Goal: Navigation & Orientation: Find specific page/section

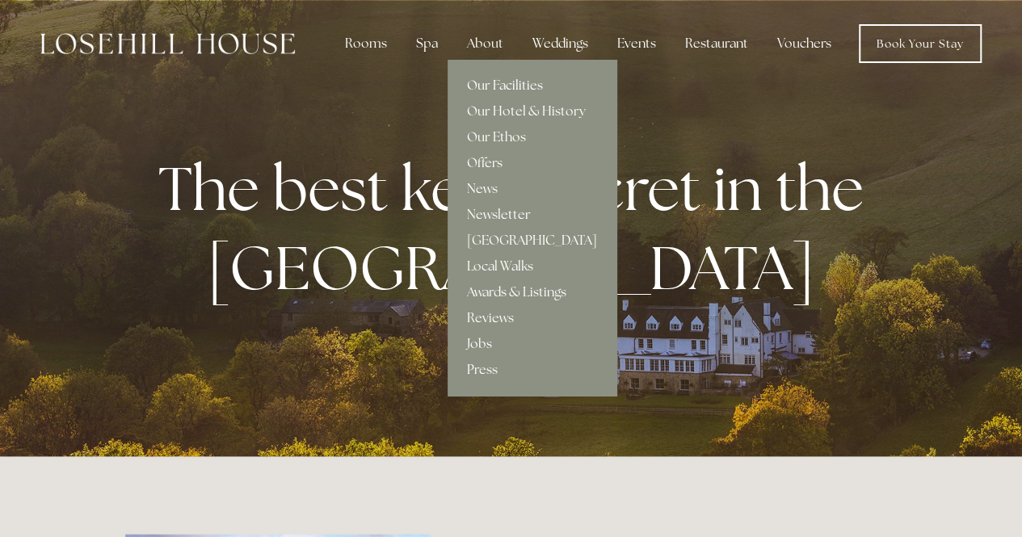
click at [497, 84] on link "Our Facilities" at bounding box center [532, 86] width 169 height 26
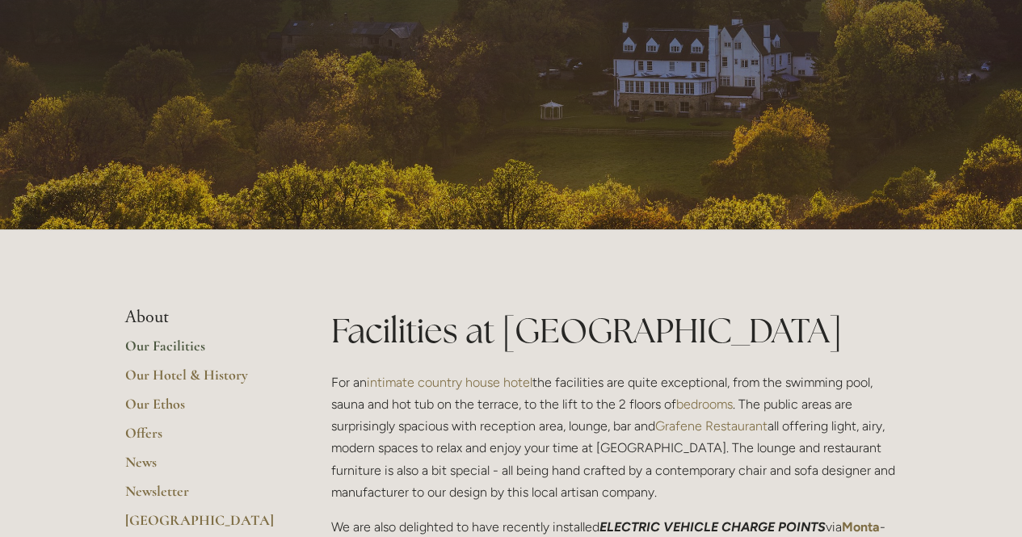
drag, startPoint x: 227, startPoint y: 145, endPoint x: 282, endPoint y: -56, distance: 208.5
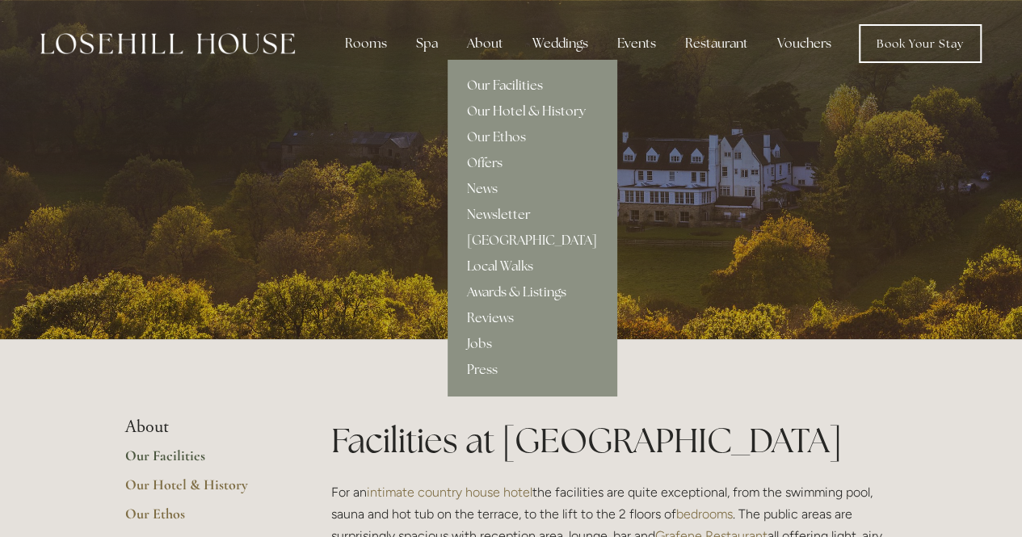
click at [499, 111] on link "Our Hotel & History" at bounding box center [532, 112] width 169 height 26
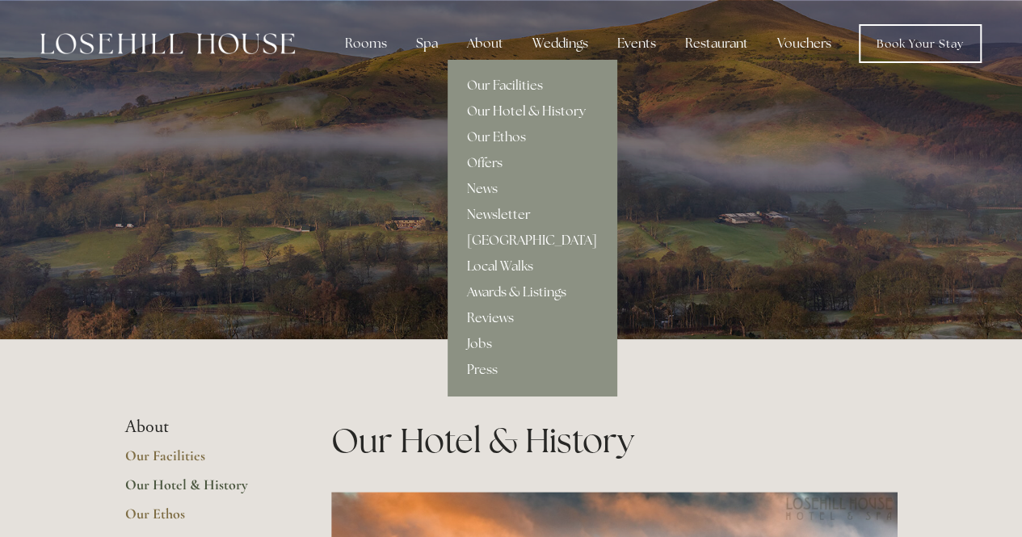
click at [487, 243] on link "[GEOGRAPHIC_DATA]" at bounding box center [532, 241] width 169 height 26
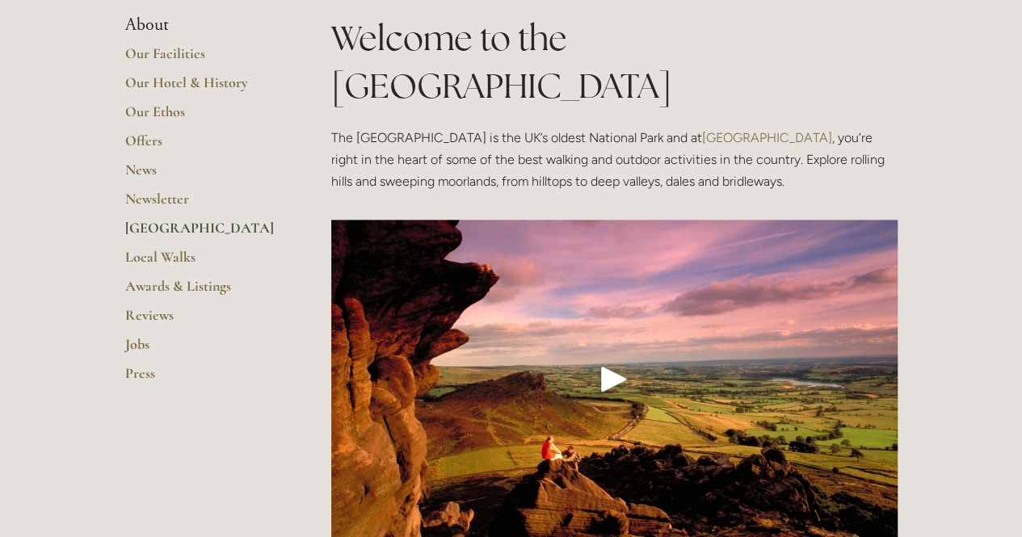
scroll to position [323, 0]
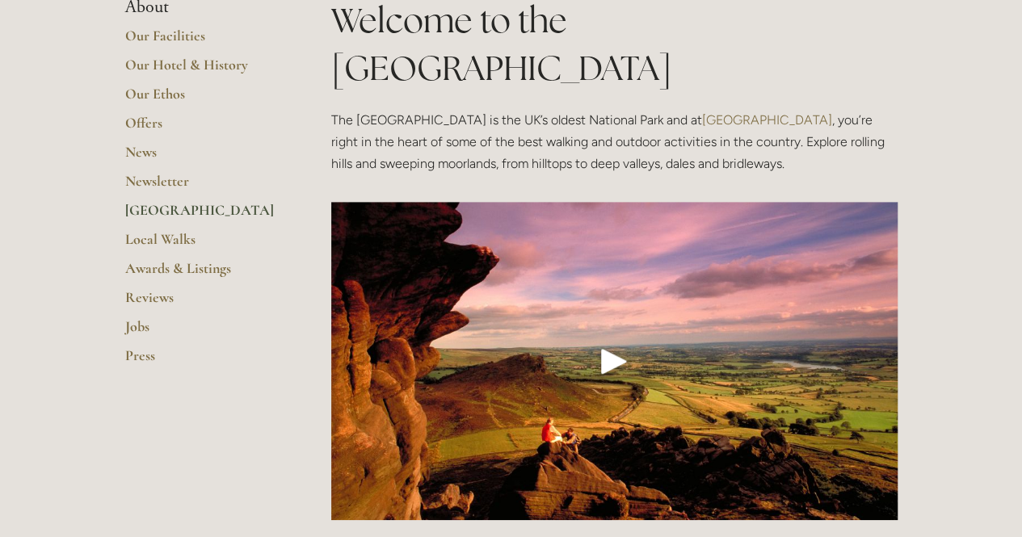
click at [609, 342] on div "Play" at bounding box center [614, 361] width 39 height 39
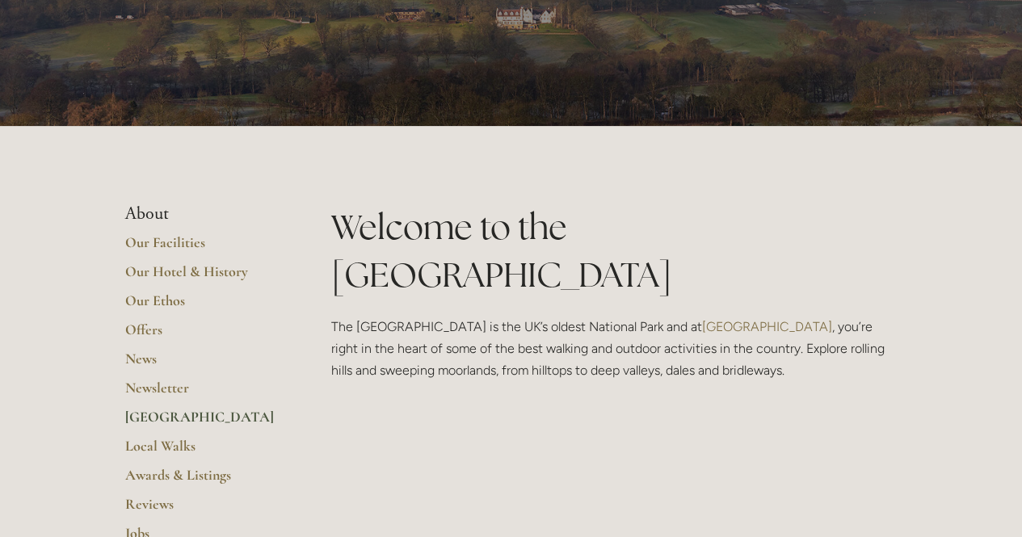
scroll to position [0, 0]
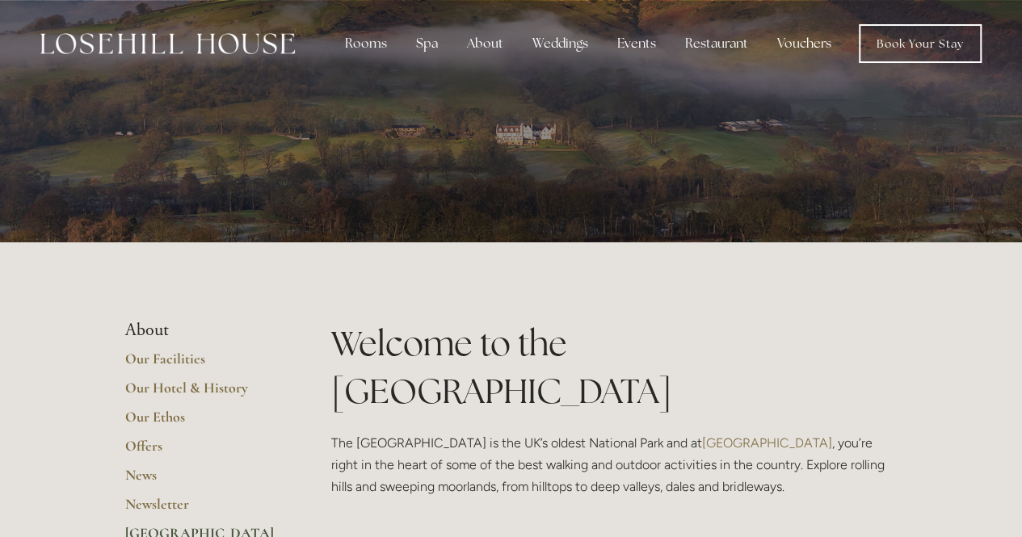
drag, startPoint x: 902, startPoint y: 267, endPoint x: 822, endPoint y: -70, distance: 346.5
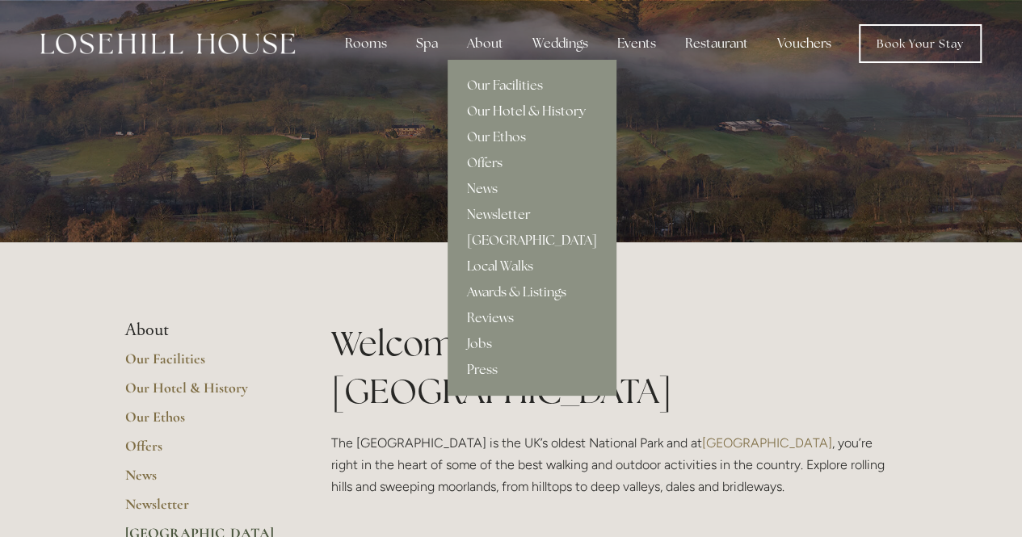
click at [496, 114] on link "Our Hotel & History" at bounding box center [532, 112] width 169 height 26
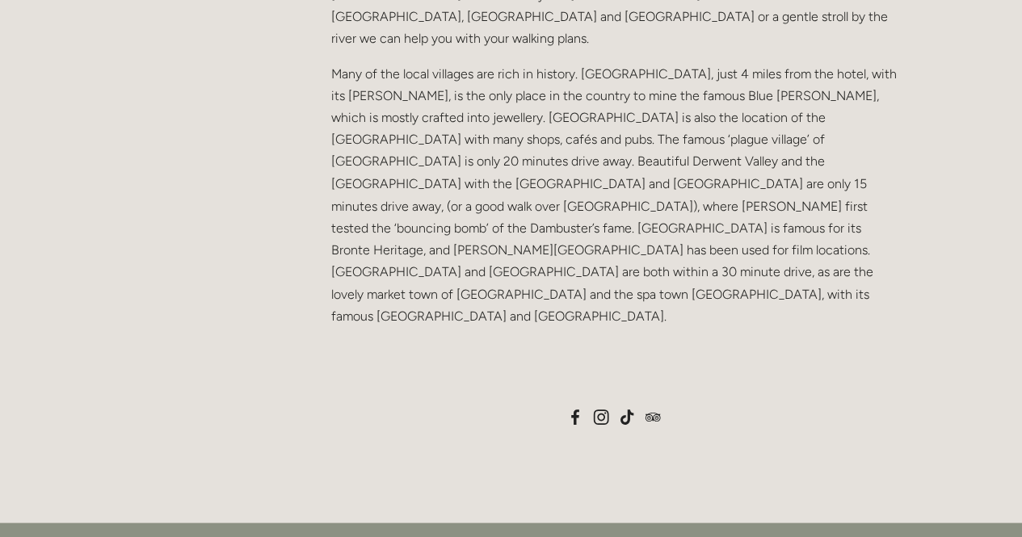
scroll to position [1697, 0]
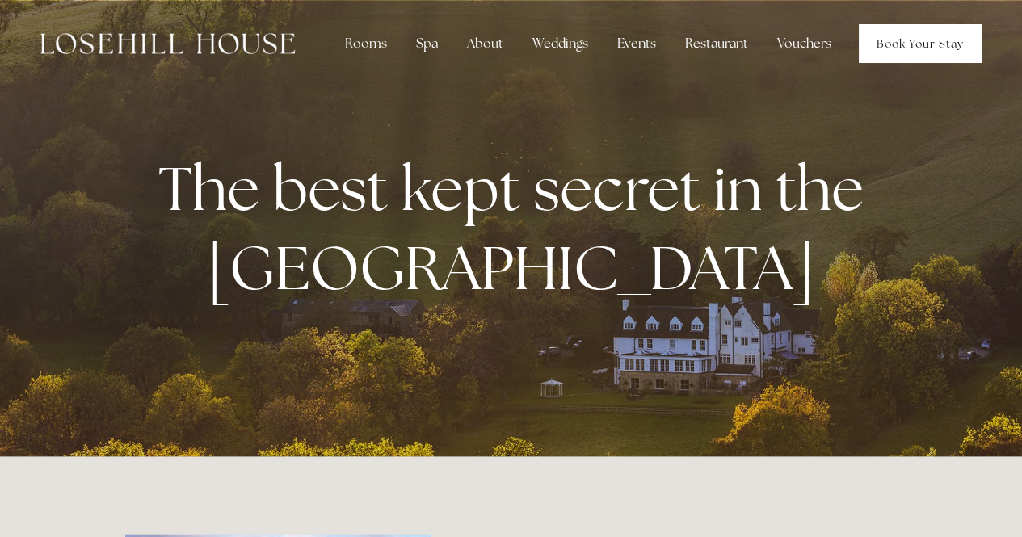
click at [903, 38] on link "Book Your Stay" at bounding box center [920, 43] width 123 height 39
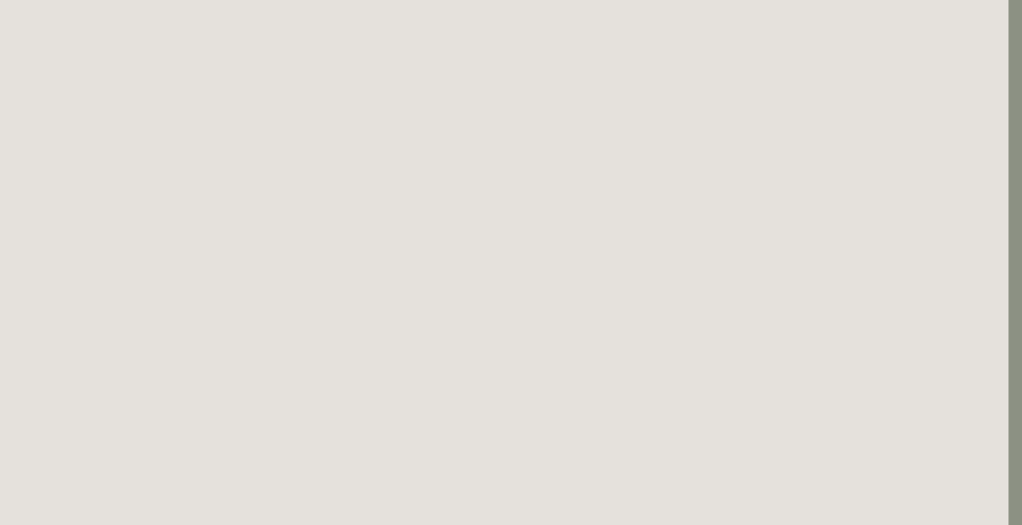
scroll to position [0, 14]
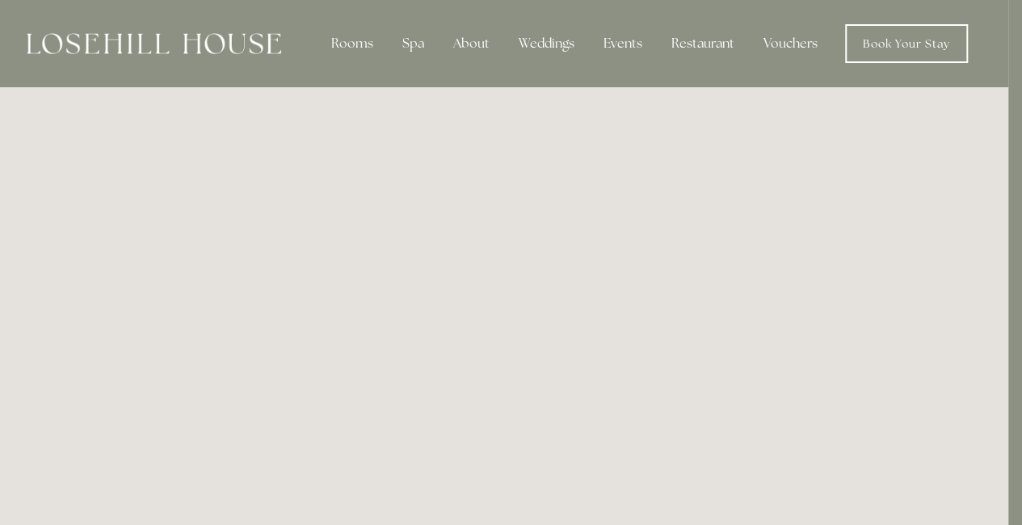
drag, startPoint x: 795, startPoint y: 255, endPoint x: 848, endPoint y: -65, distance: 324.4
